Goal: Task Accomplishment & Management: Use online tool/utility

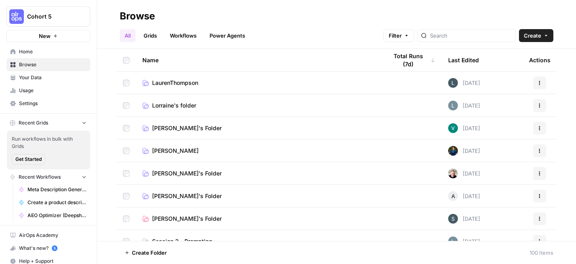
click at [187, 82] on span "LaurenThompson" at bounding box center [175, 83] width 46 height 8
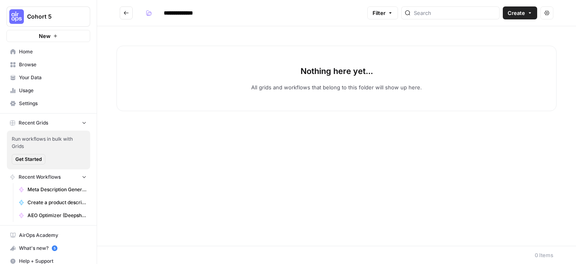
click at [38, 51] on span "Home" at bounding box center [53, 51] width 68 height 7
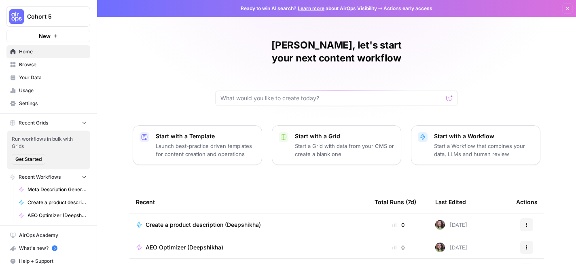
click at [52, 34] on button "New" at bounding box center [48, 36] width 84 height 12
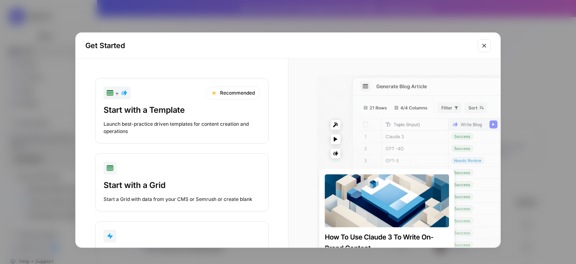
scroll to position [51, 0]
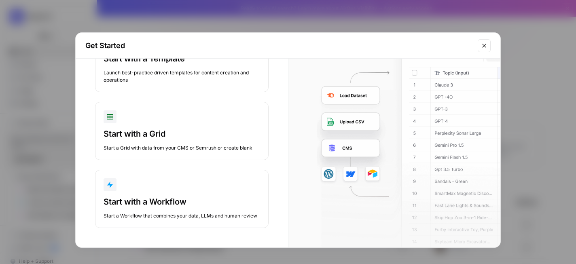
click at [197, 125] on button "Start with a Grid Start a Grid with data from your CMS or Semrush or create bla…" at bounding box center [182, 131] width 174 height 58
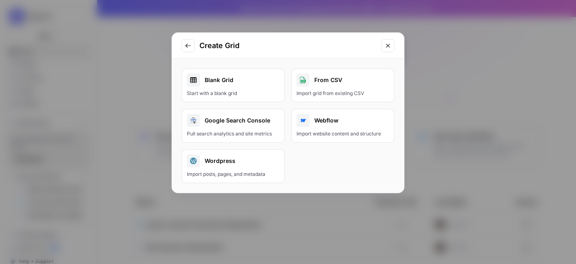
click at [388, 47] on icon "Close modal" at bounding box center [388, 45] width 6 height 6
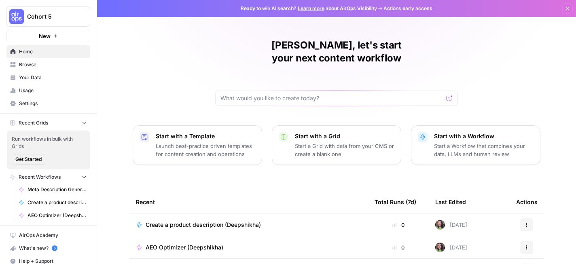
click at [46, 68] on span "Browse" at bounding box center [53, 64] width 68 height 7
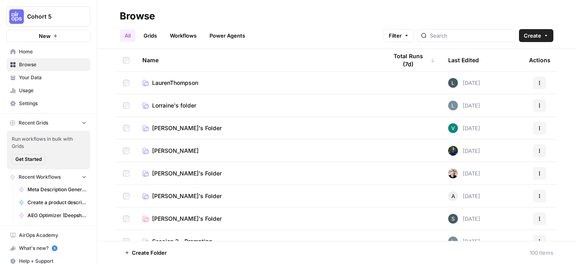
click at [34, 54] on span "Home" at bounding box center [53, 51] width 68 height 7
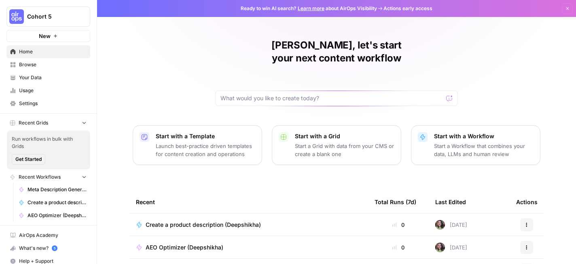
click at [46, 53] on span "Home" at bounding box center [53, 51] width 68 height 7
click at [471, 142] on p "Start a Workflow that combines your data, LLMs and human review" at bounding box center [484, 150] width 100 height 16
click at [343, 132] on div "Start with a Grid Start a Grid with data from your CMS or create a blank one" at bounding box center [345, 145] width 100 height 26
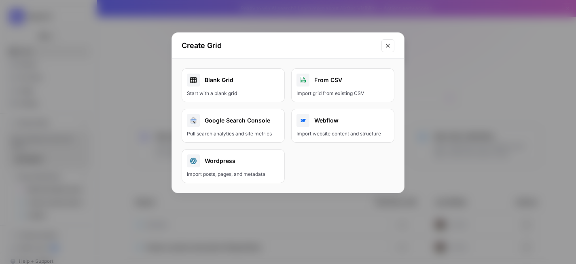
click at [241, 84] on div "Blank Grid" at bounding box center [233, 80] width 93 height 13
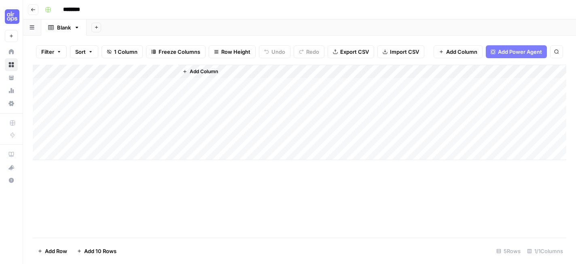
click at [32, 11] on icon "button" at bounding box center [33, 9] width 5 height 5
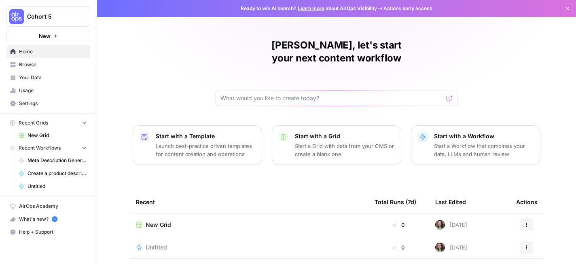
click at [46, 219] on div "What's new? 5" at bounding box center [48, 219] width 83 height 12
click at [54, 134] on span "New Grid" at bounding box center [57, 135] width 59 height 7
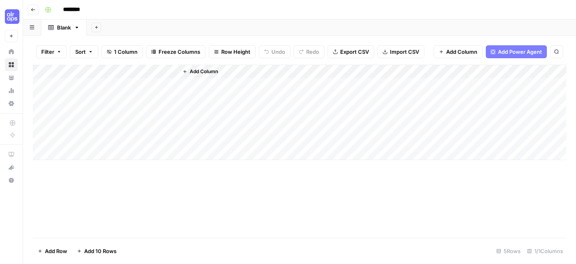
click at [86, 73] on div "Add Column" at bounding box center [300, 113] width 534 height 96
click at [171, 70] on div at bounding box center [119, 73] width 117 height 16
click at [202, 191] on div "Add Column" at bounding box center [300, 151] width 534 height 173
click at [363, 8] on div "********" at bounding box center [305, 9] width 527 height 13
click at [76, 28] on icon "button" at bounding box center [77, 28] width 6 height 6
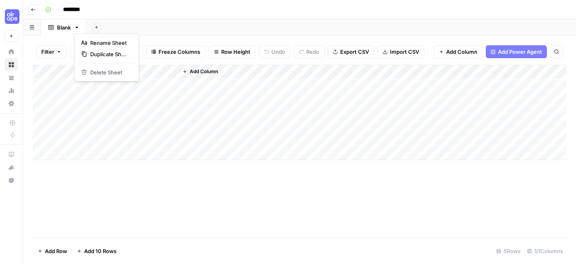
click at [168, 17] on header "Go back ********" at bounding box center [299, 9] width 553 height 19
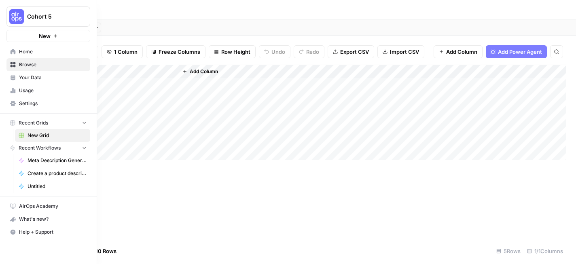
click at [12, 35] on button "New" at bounding box center [48, 36] width 84 height 12
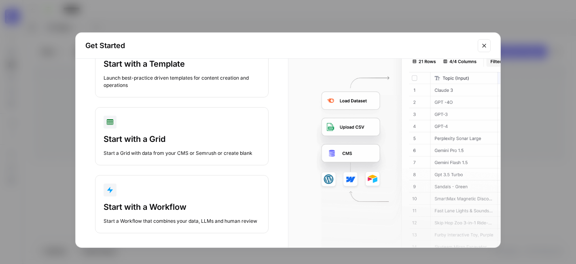
scroll to position [47, 0]
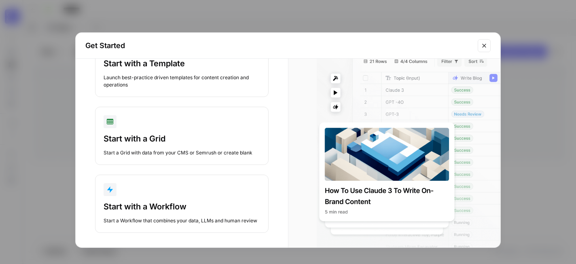
click at [486, 50] on button "Close modal" at bounding box center [484, 45] width 13 height 13
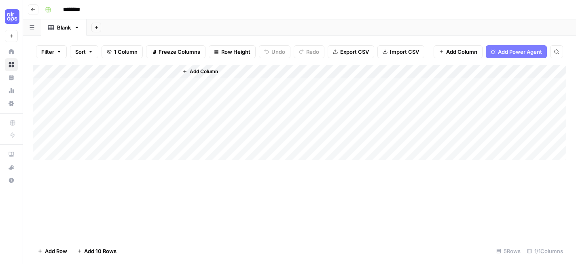
click at [205, 67] on button "Add Column" at bounding box center [200, 71] width 42 height 11
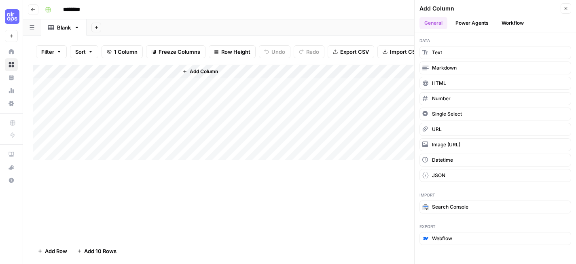
click at [502, 19] on button "Workflow" at bounding box center [513, 23] width 32 height 12
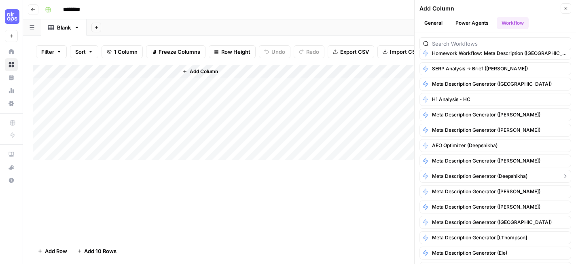
scroll to position [0, 0]
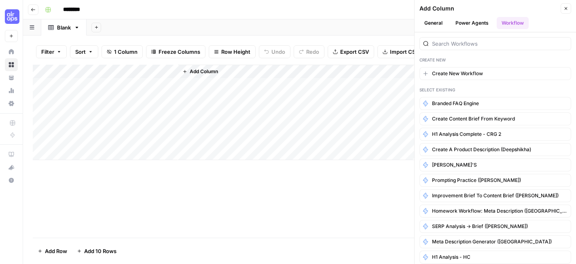
click at [467, 20] on button "Power Agents" at bounding box center [472, 23] width 43 height 12
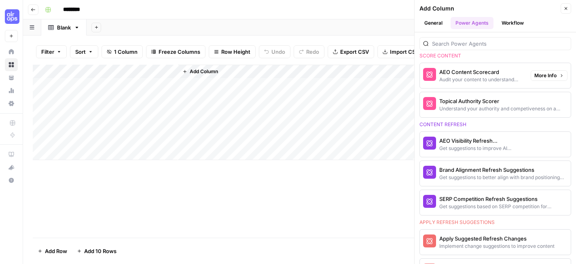
scroll to position [384, 0]
